Goal: Transaction & Acquisition: Purchase product/service

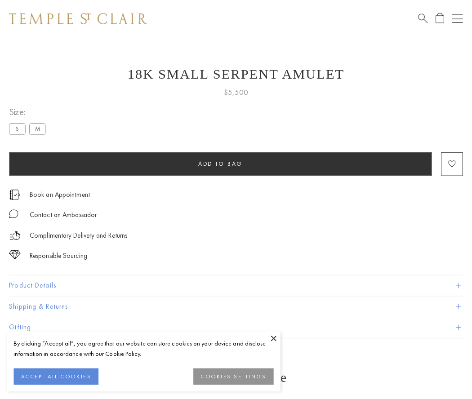
scroll to position [36, 0]
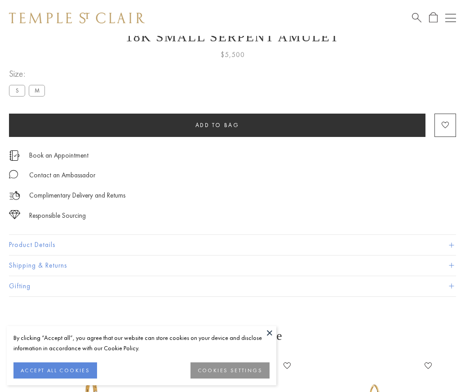
click at [217, 125] on span "Add to bag" at bounding box center [217, 125] width 44 height 8
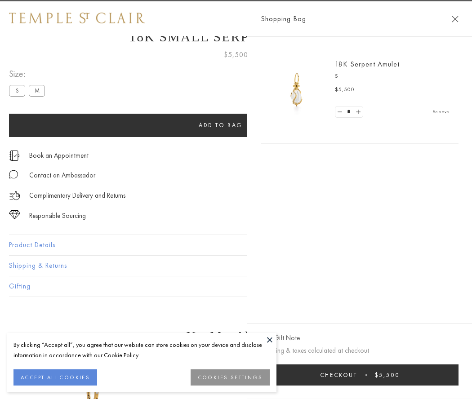
click at [458, 375] on button "Checkout $5,500" at bounding box center [360, 374] width 198 height 21
